Goal: Task Accomplishment & Management: Manage account settings

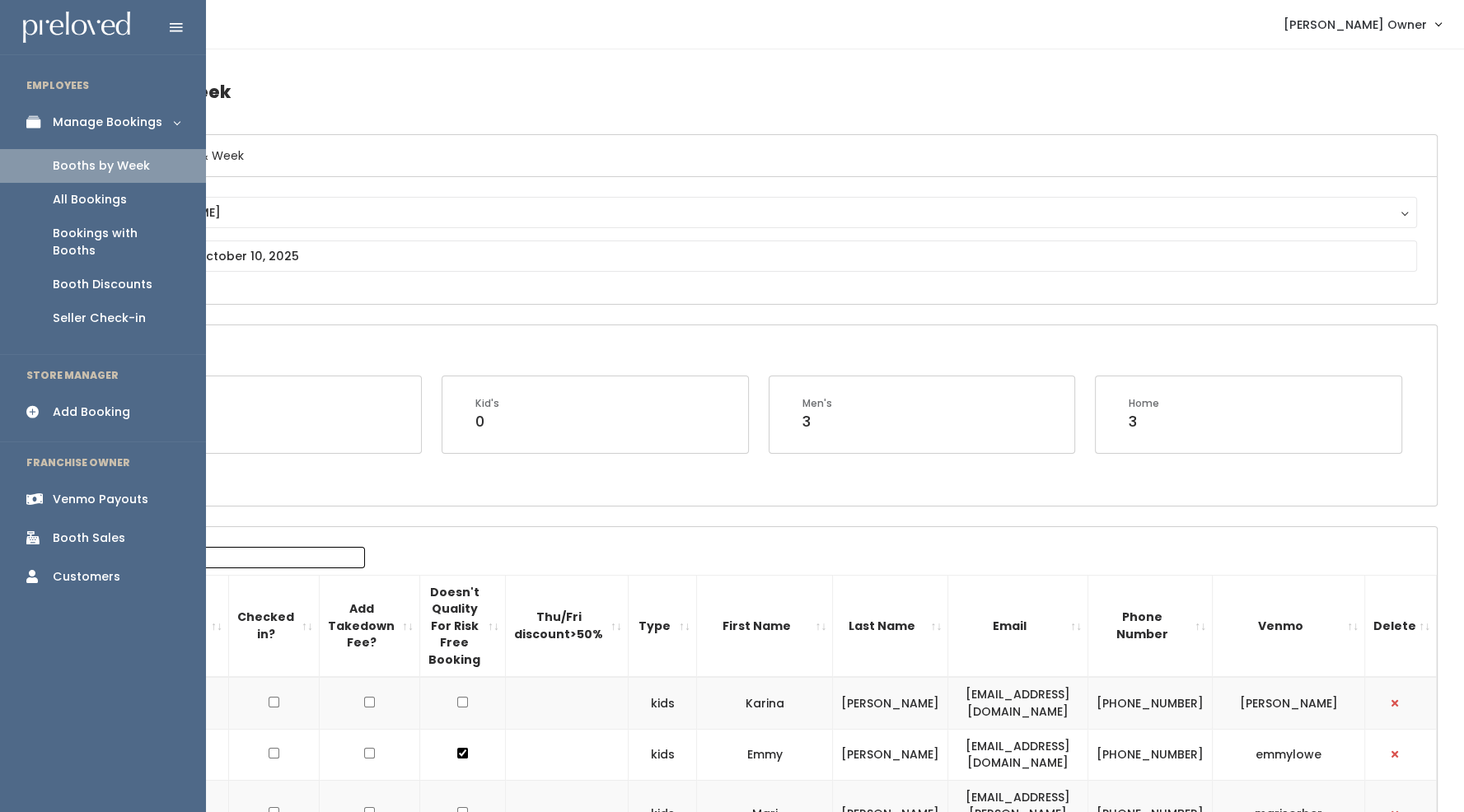
click at [89, 276] on div "Booth Discounts" at bounding box center [102, 284] width 100 height 18
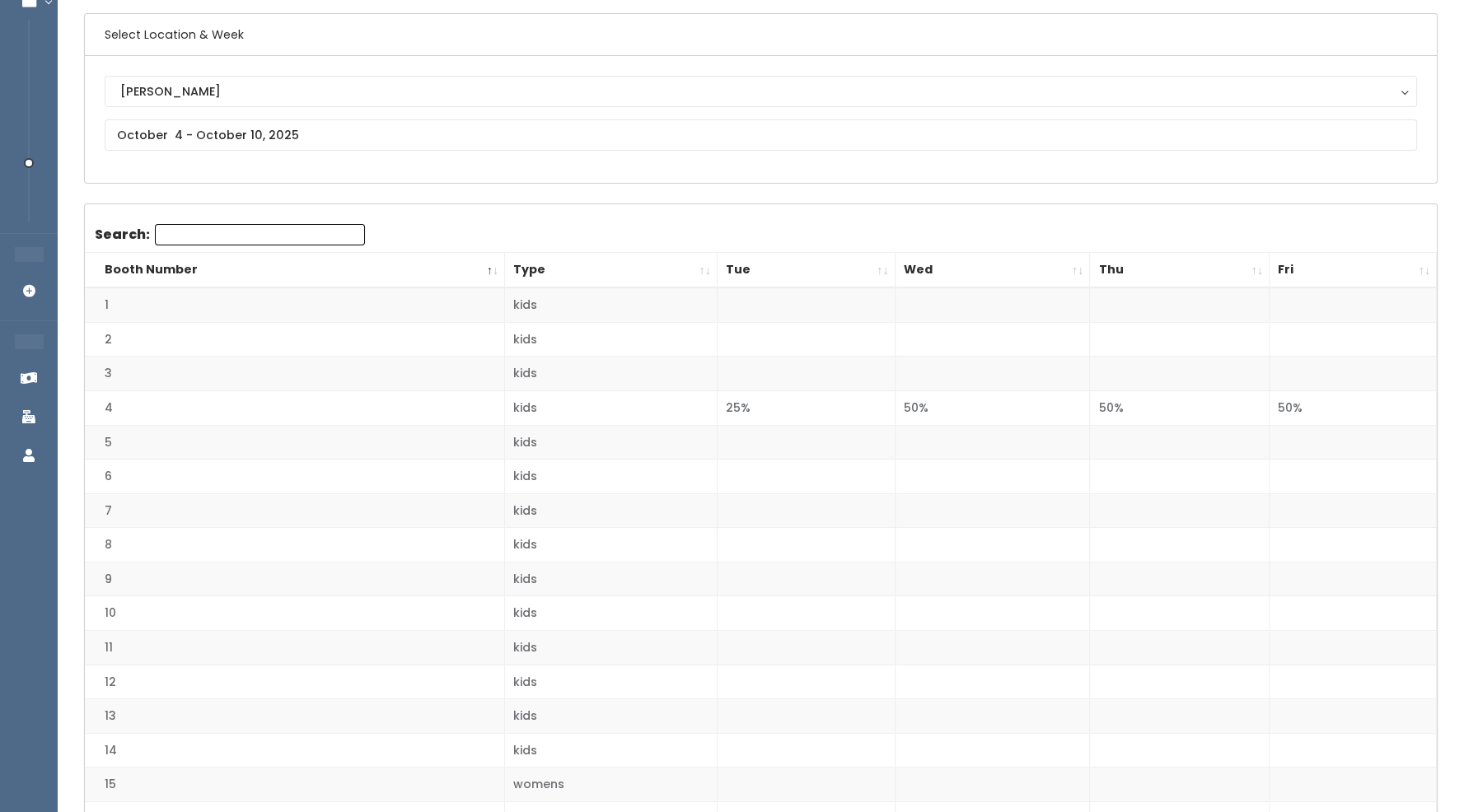
scroll to position [126, 0]
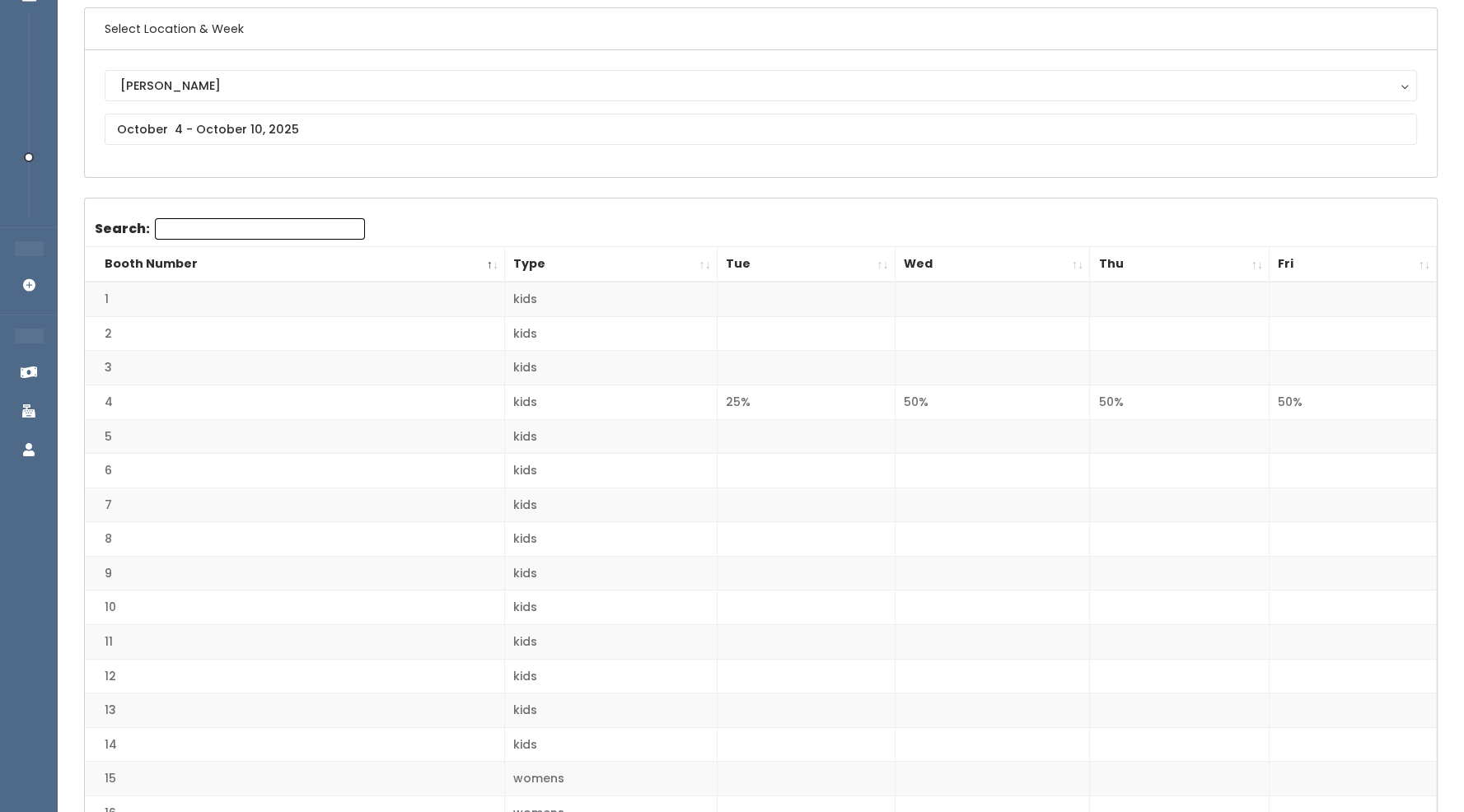
click at [739, 403] on td "25%" at bounding box center [806, 402] width 178 height 34
click at [733, 438] on td at bounding box center [806, 436] width 178 height 34
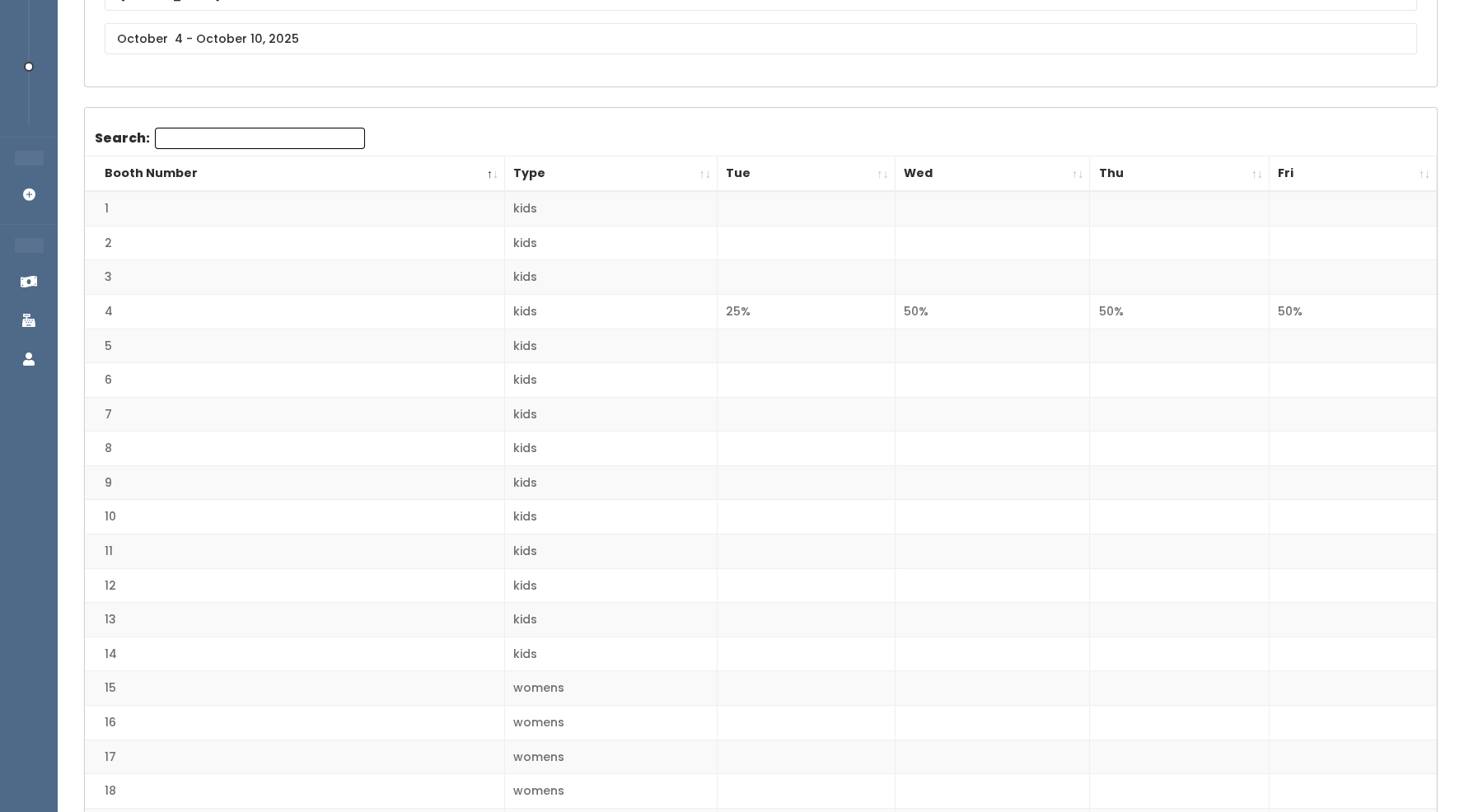
scroll to position [0, 0]
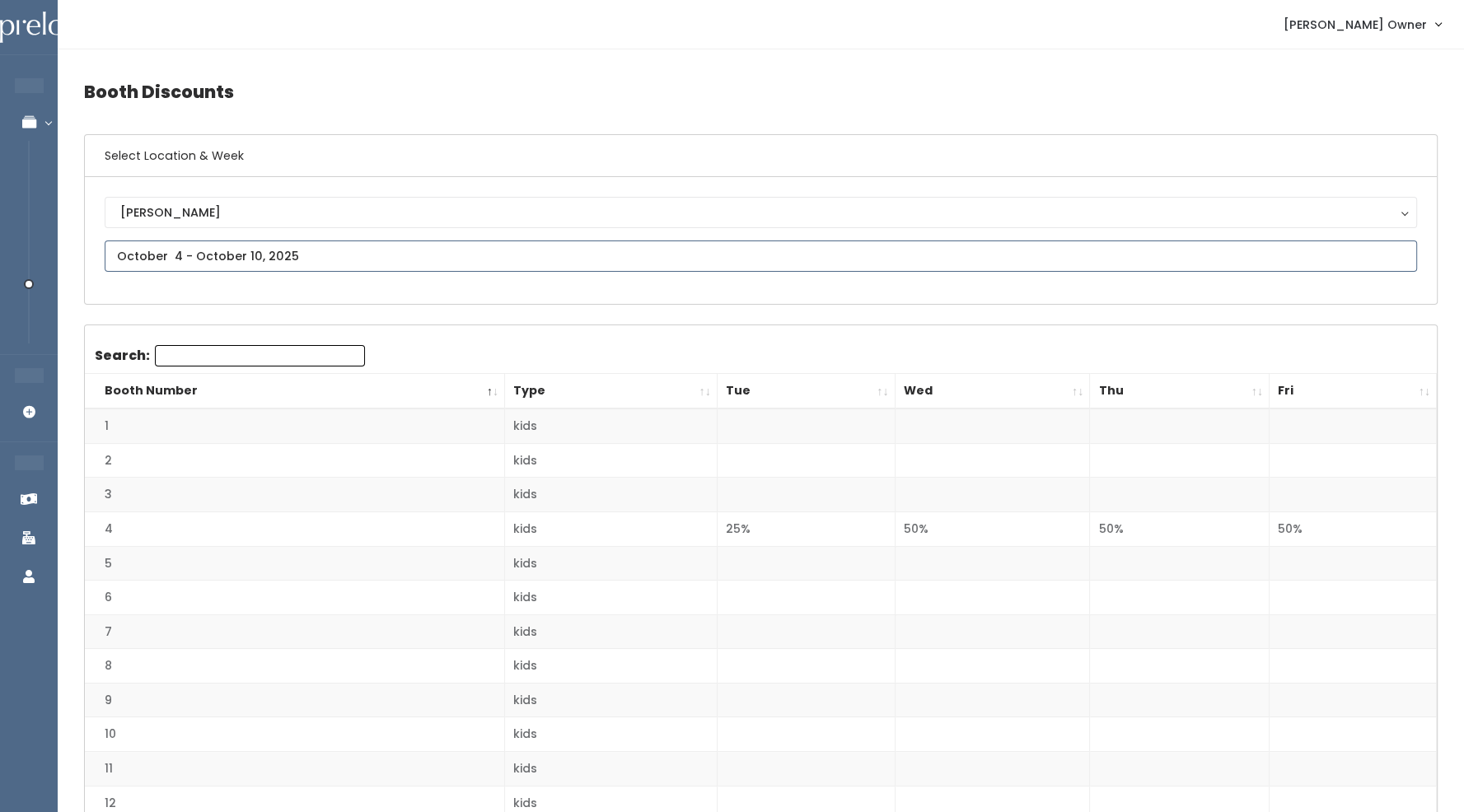
click at [306, 248] on input "text" at bounding box center [761, 257] width 1313 height 31
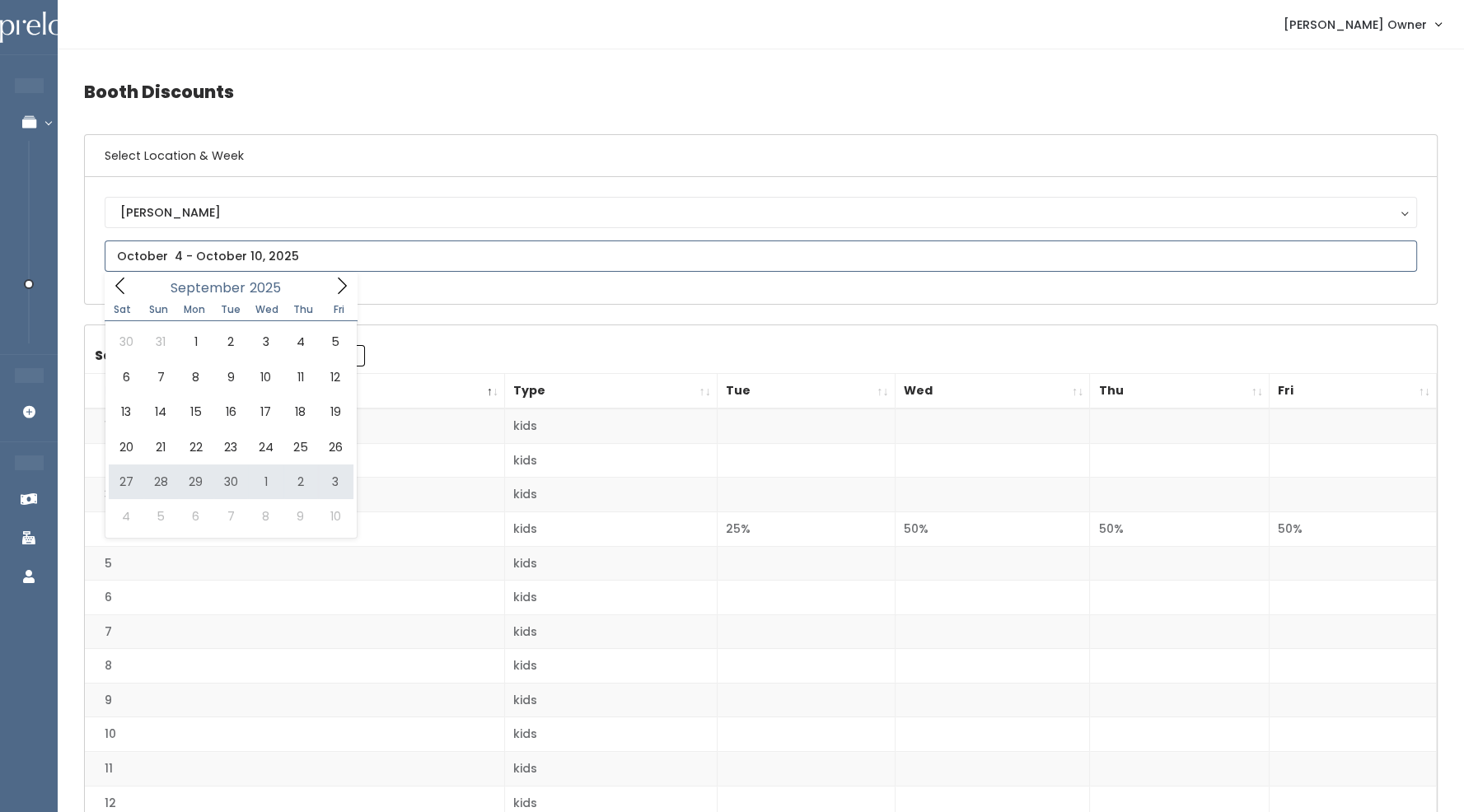
type input "September 27 to October 3"
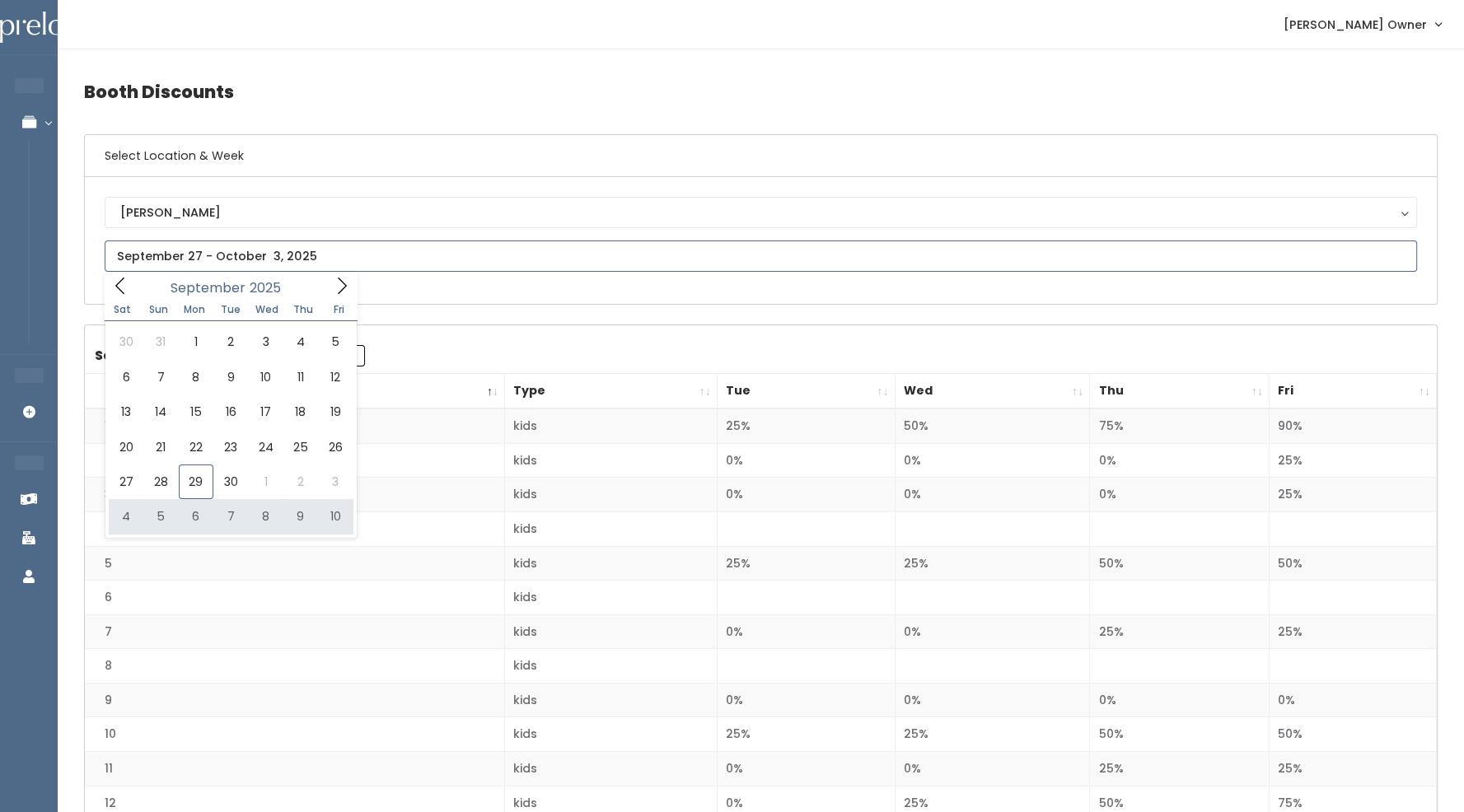
type input "October 4 to October 10"
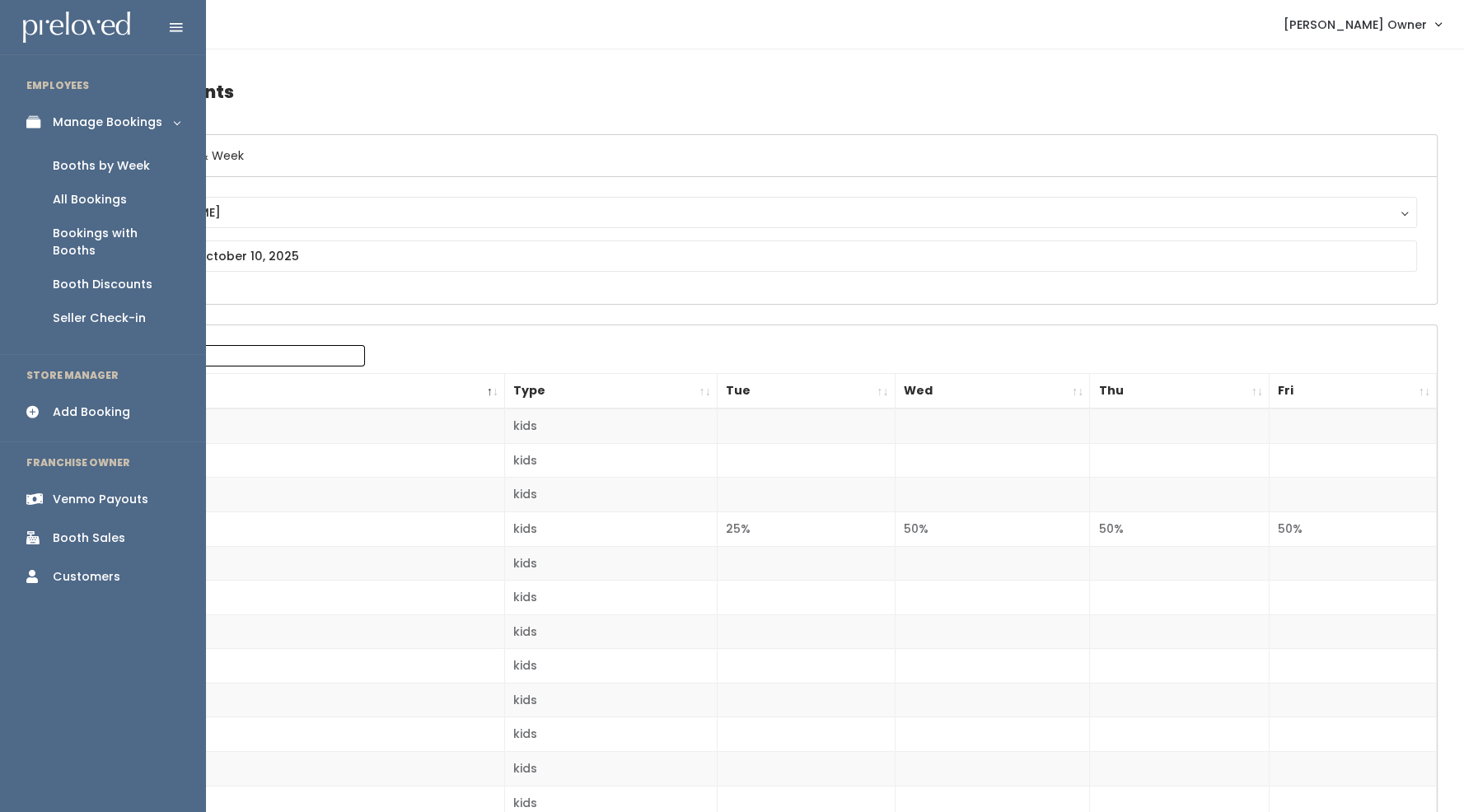
click at [88, 152] on link "Booths by Week" at bounding box center [102, 166] width 206 height 34
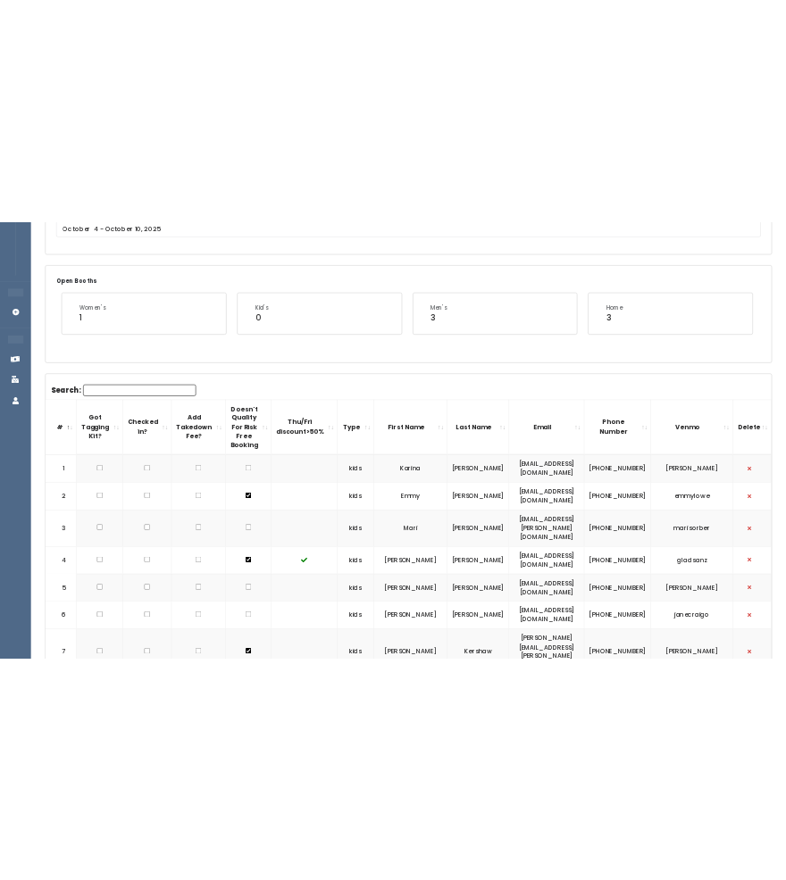
scroll to position [256, 0]
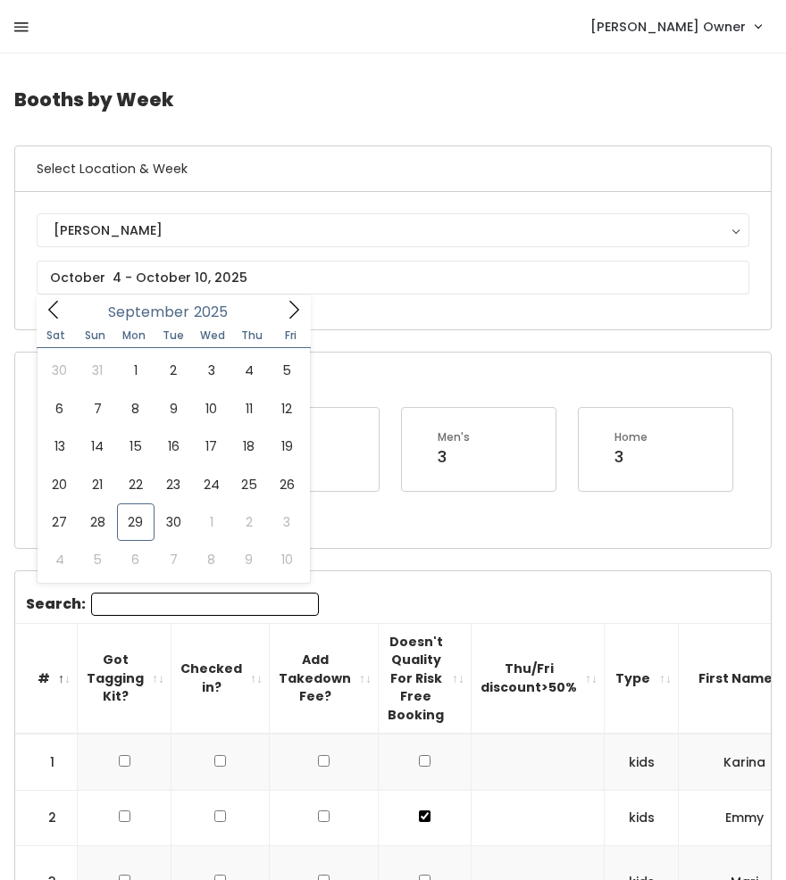
click at [18, 21] on icon at bounding box center [21, 28] width 14 height 16
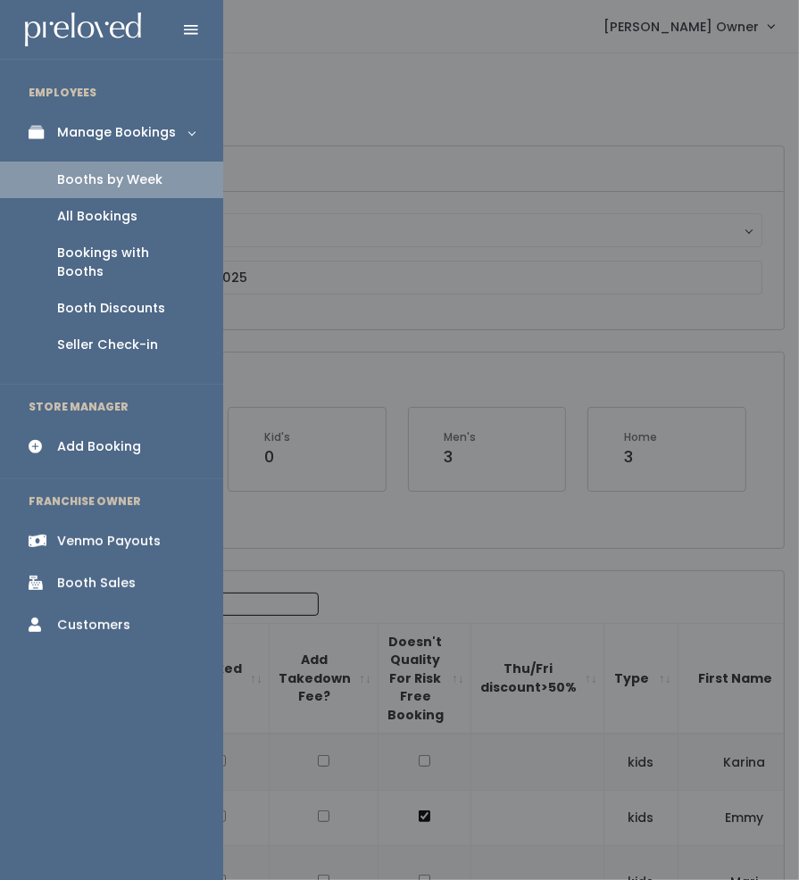
click at [83, 171] on div "Booths by Week" at bounding box center [109, 180] width 105 height 19
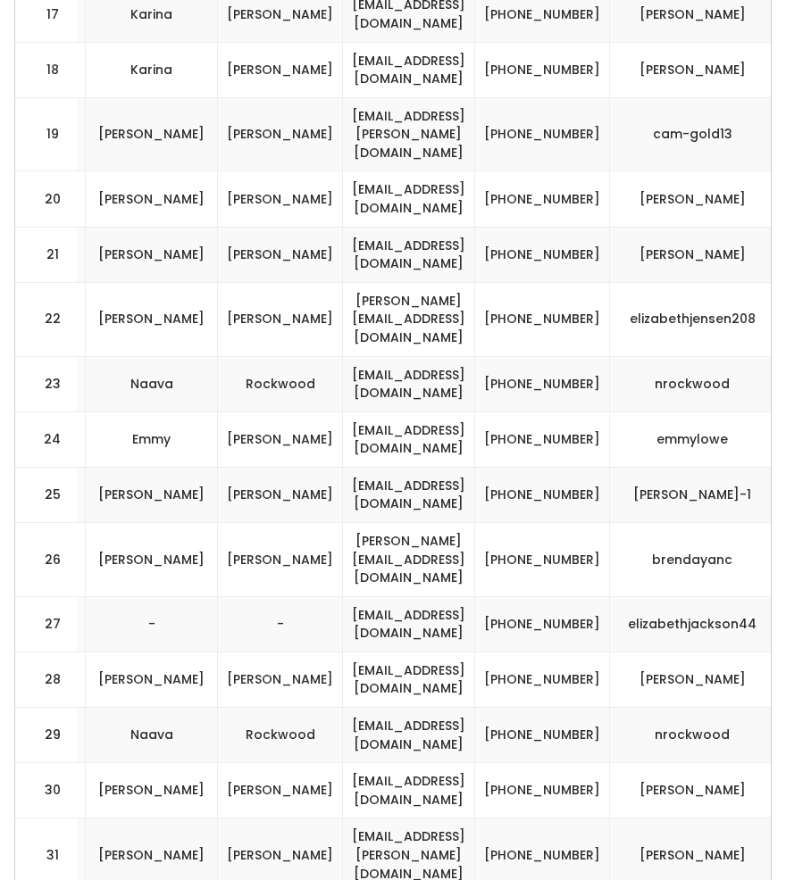
scroll to position [1757, 0]
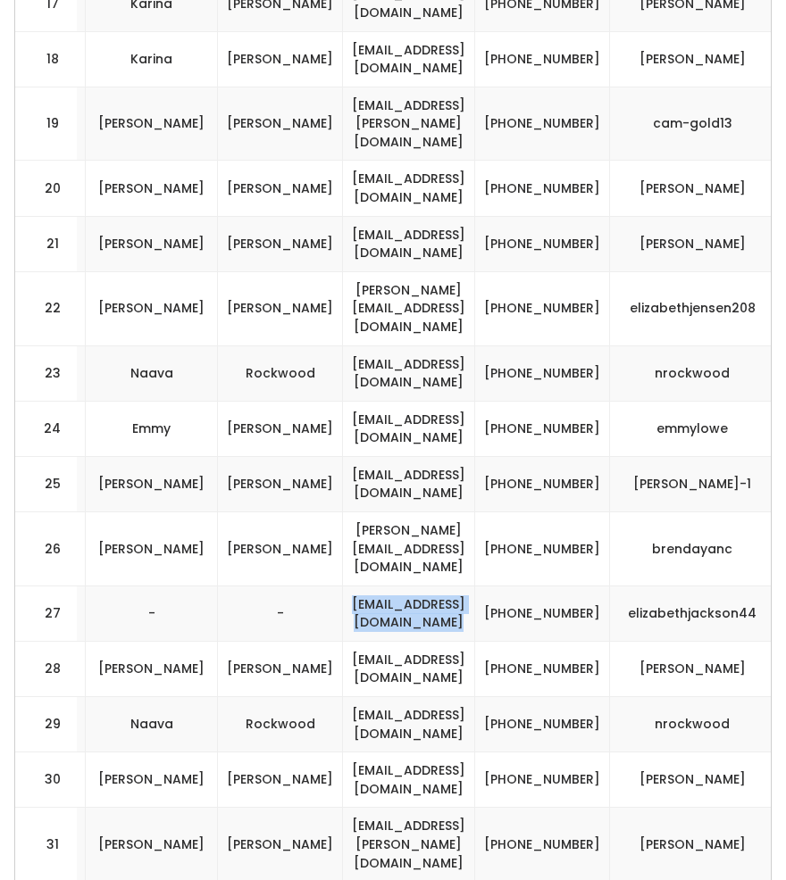
drag, startPoint x: 588, startPoint y: 439, endPoint x: 382, endPoint y: 429, distance: 206.5
click at [382, 586] on td "[EMAIL_ADDRESS][DOMAIN_NAME]" at bounding box center [409, 613] width 132 height 55
copy td "[EMAIL_ADDRESS][DOMAIN_NAME]"
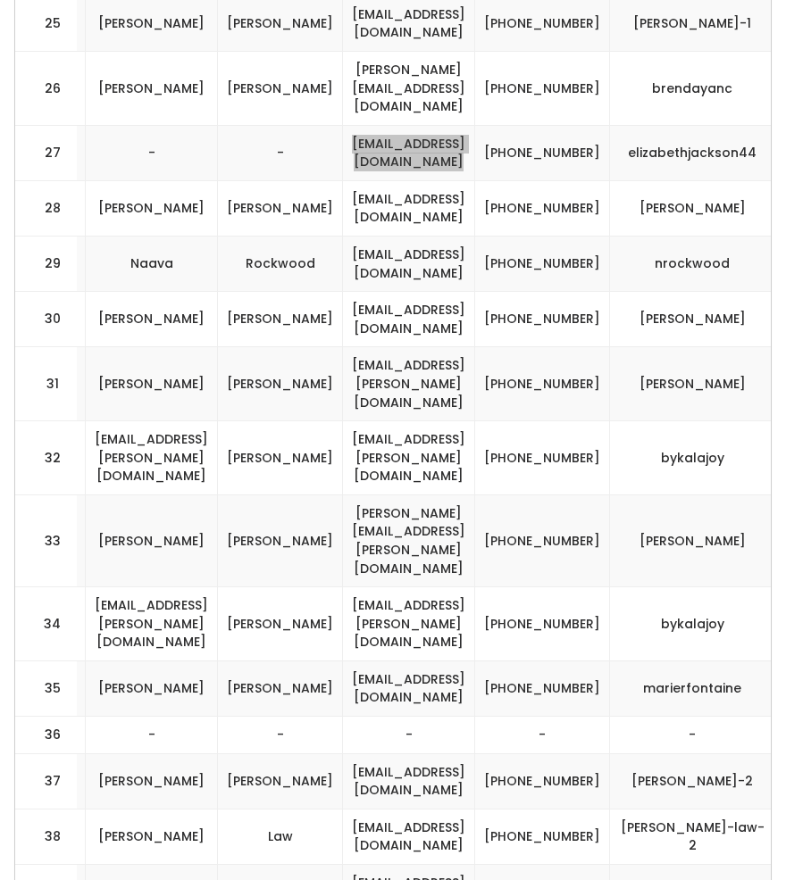
scroll to position [2334, 0]
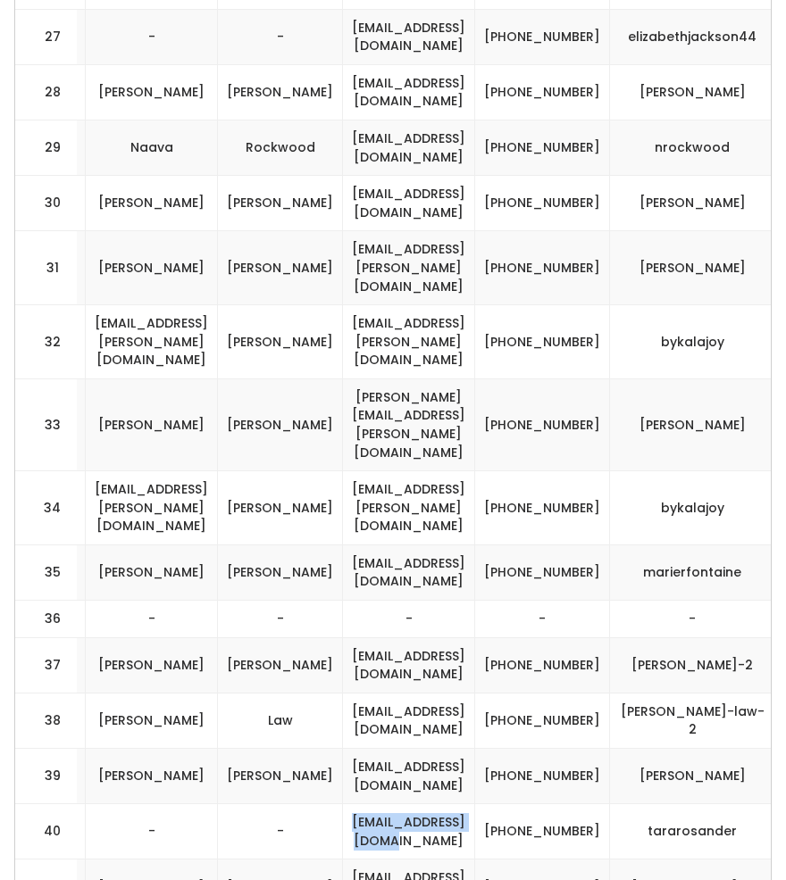
drag, startPoint x: 569, startPoint y: 563, endPoint x: 384, endPoint y: 571, distance: 185.0
click at [384, 804] on td "[EMAIL_ADDRESS][DOMAIN_NAME]" at bounding box center [409, 831] width 132 height 55
copy td "[EMAIL_ADDRESS][DOMAIN_NAME]"
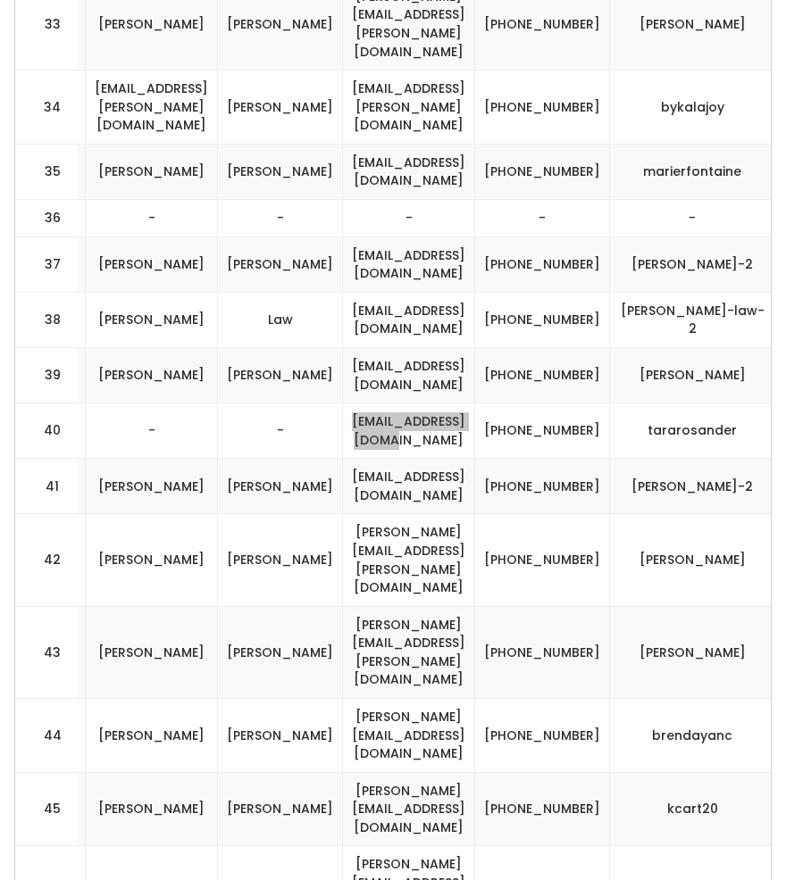
scroll to position [2737, 0]
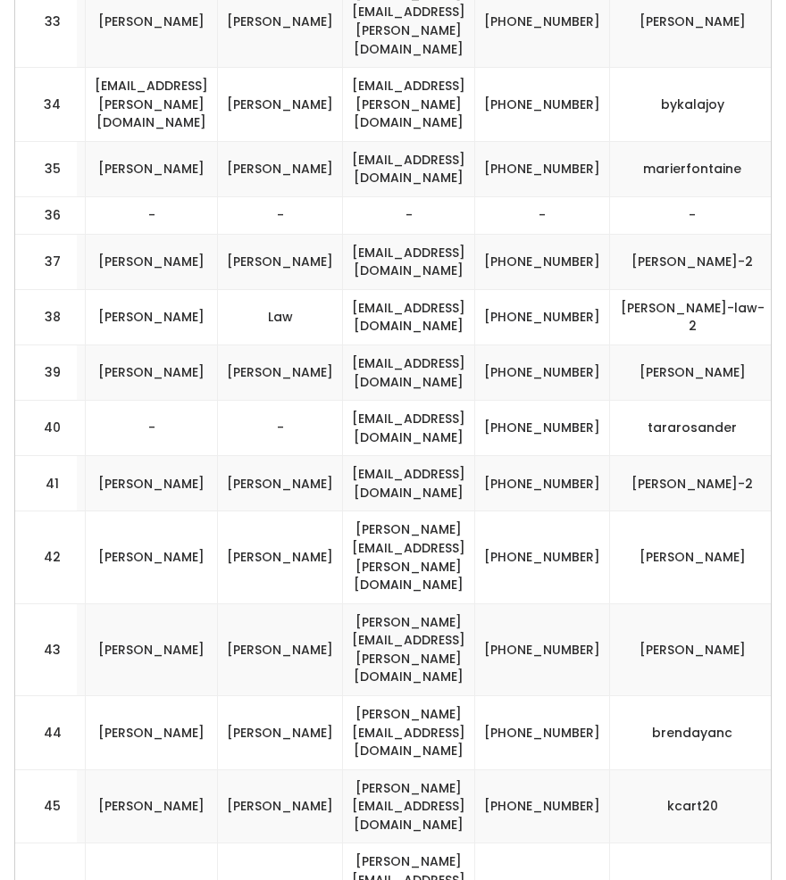
drag, startPoint x: 561, startPoint y: 602, endPoint x: 401, endPoint y: 546, distance: 169.1
click at [401, 546] on tbody "1 kids Karina Mateos mariiahmateos@yahoo.com (801) 573-8385" at bounding box center [137, 58] width 1430 height 4122
drag, startPoint x: 554, startPoint y: 600, endPoint x: 404, endPoint y: 591, distance: 150.2
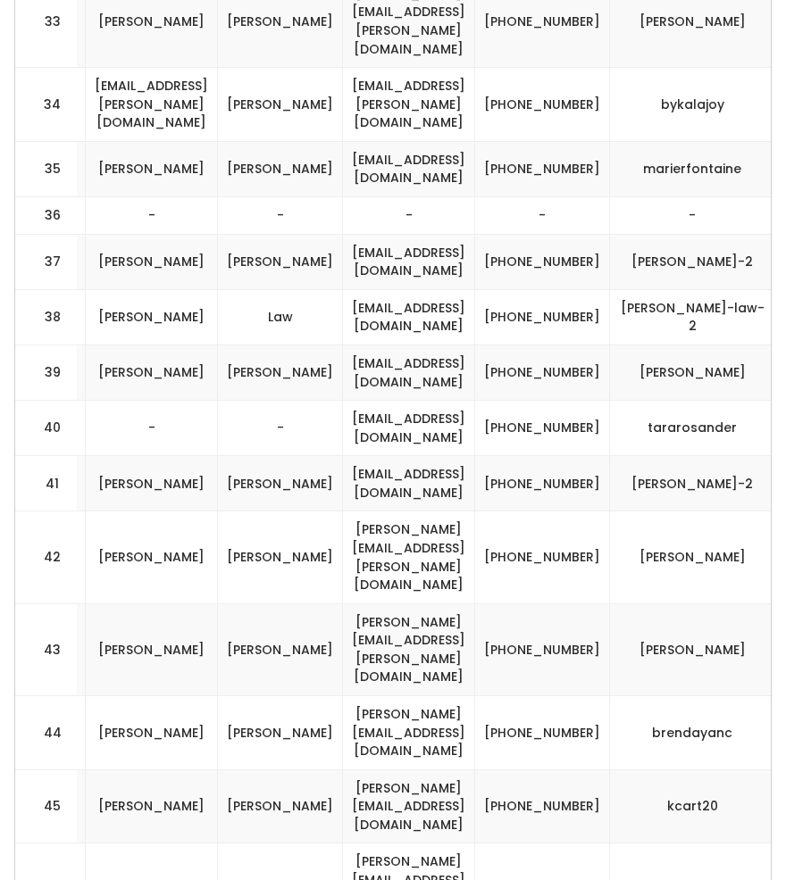
copy td "[EMAIL_ADDRESS][DOMAIN_NAME]"
drag, startPoint x: 587, startPoint y: 552, endPoint x: 382, endPoint y: 564, distance: 205.7
copy td "[EMAIL_ADDRESS][DOMAIN_NAME]"
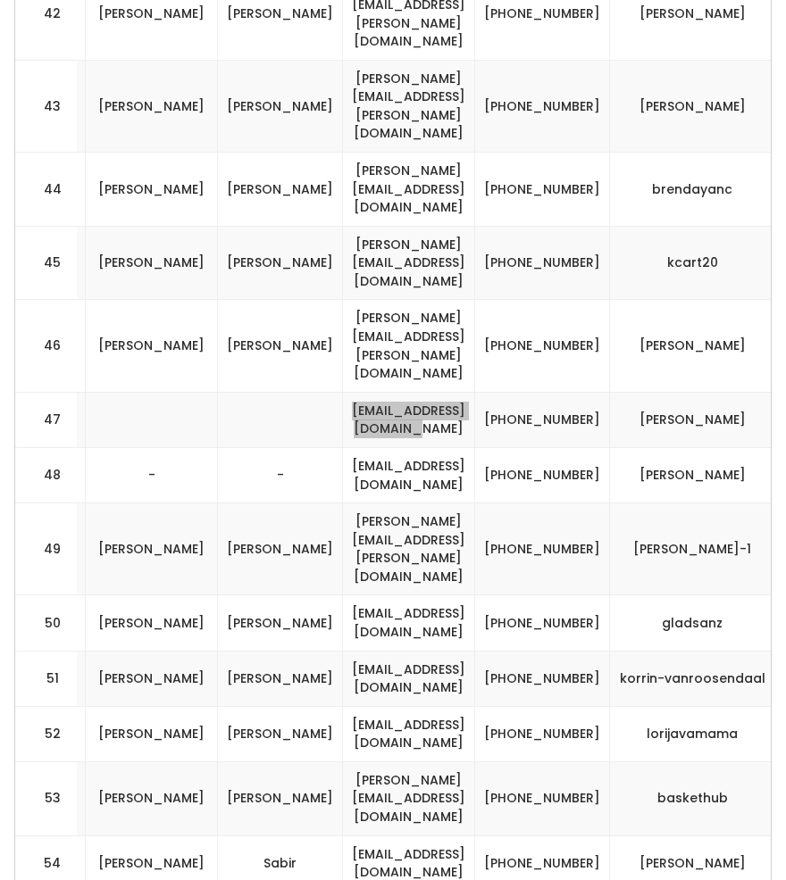
scroll to position [3521, 0]
